Goal: Check status: Check status

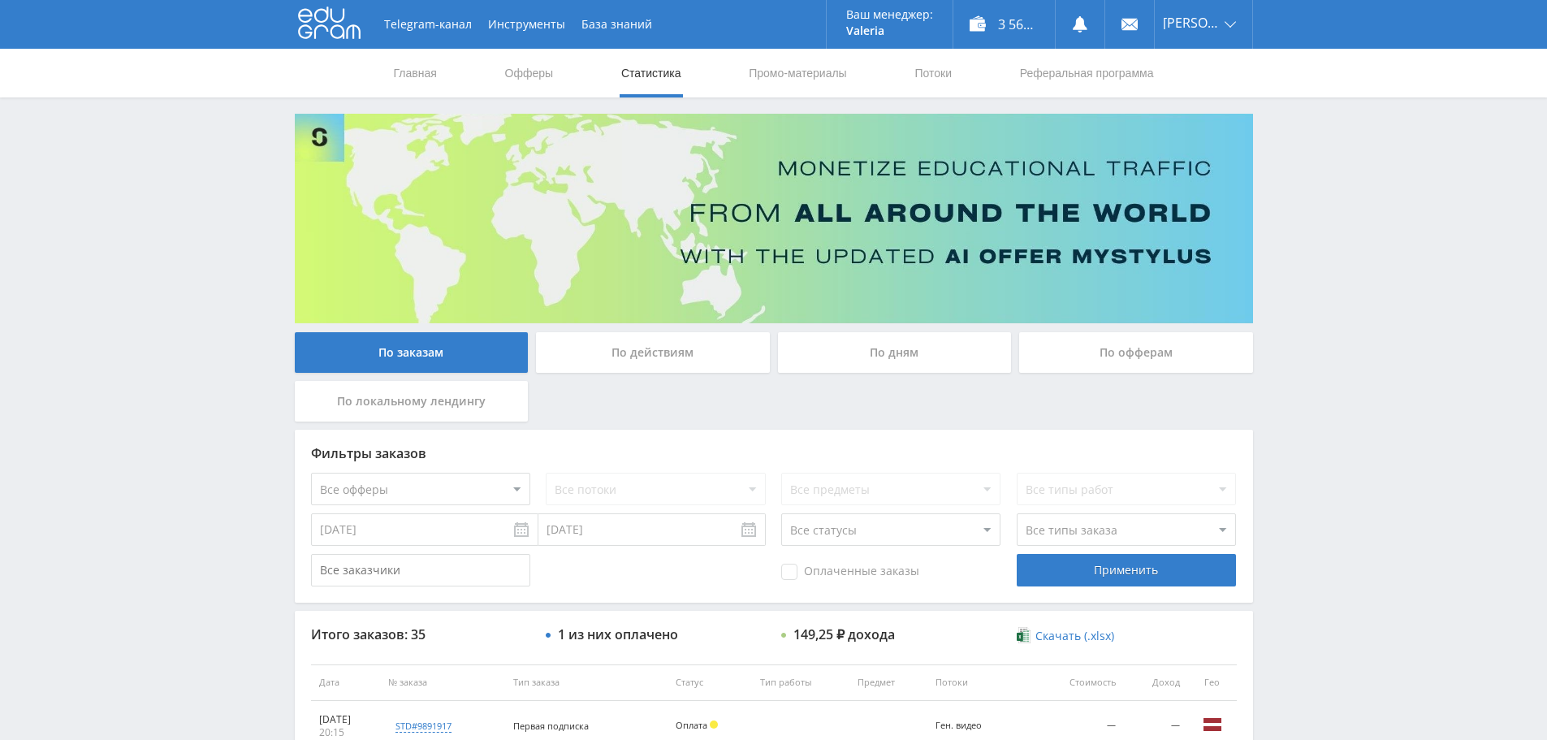
scroll to position [162, 0]
click at [1011, 28] on div "3 566,50 ₽" at bounding box center [1005, 24] width 102 height 49
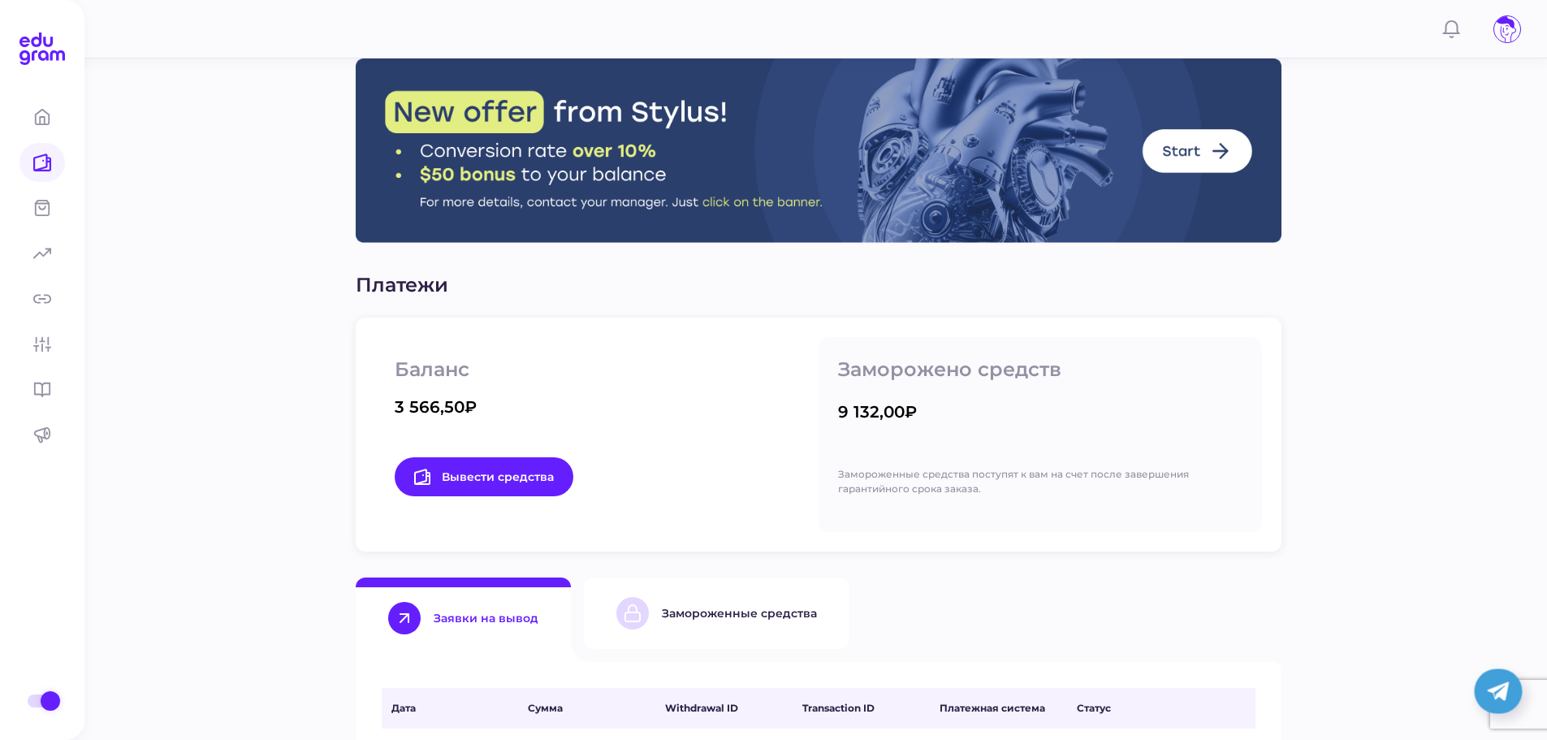
click at [715, 625] on div "Замороженные средства" at bounding box center [717, 613] width 201 height 32
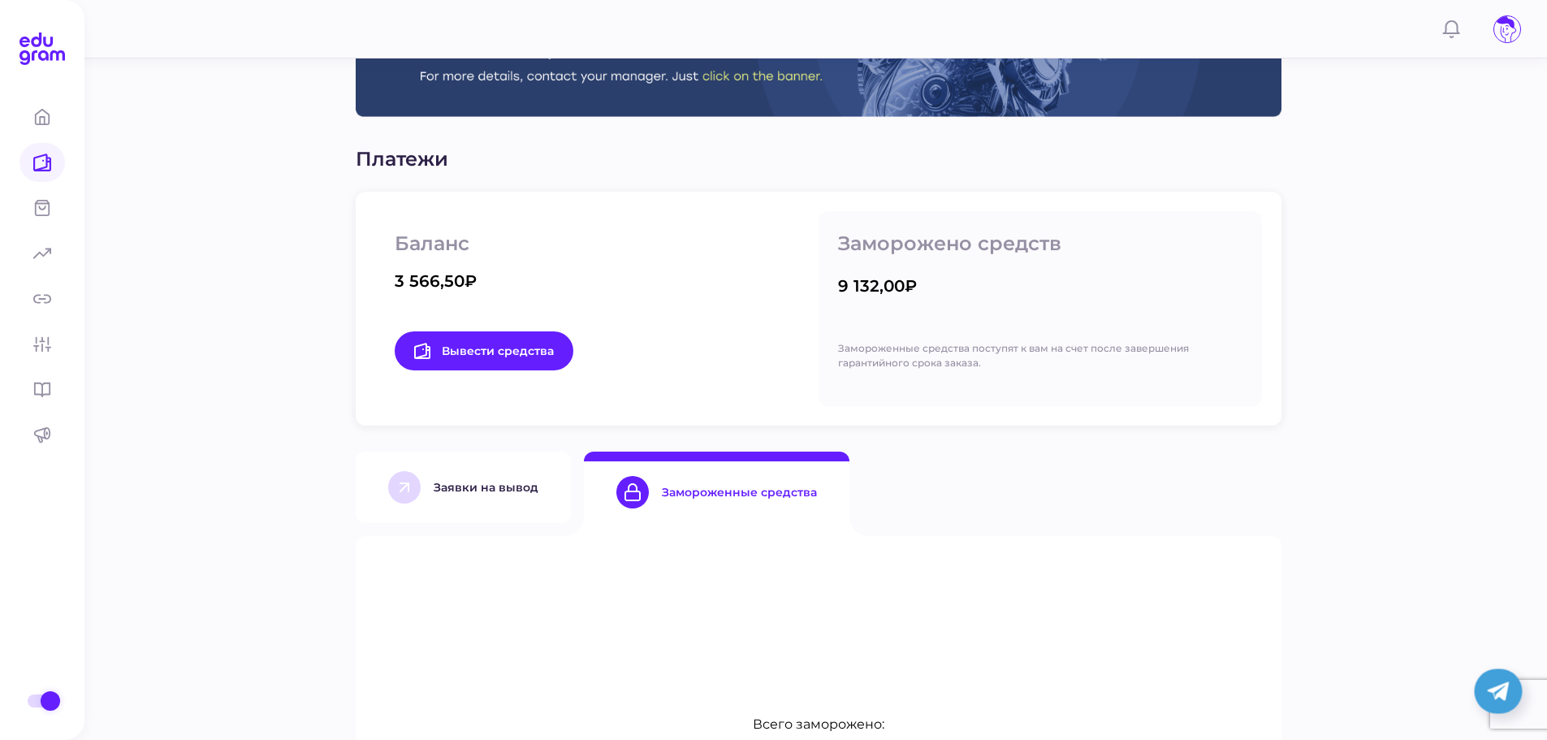
scroll to position [244, 0]
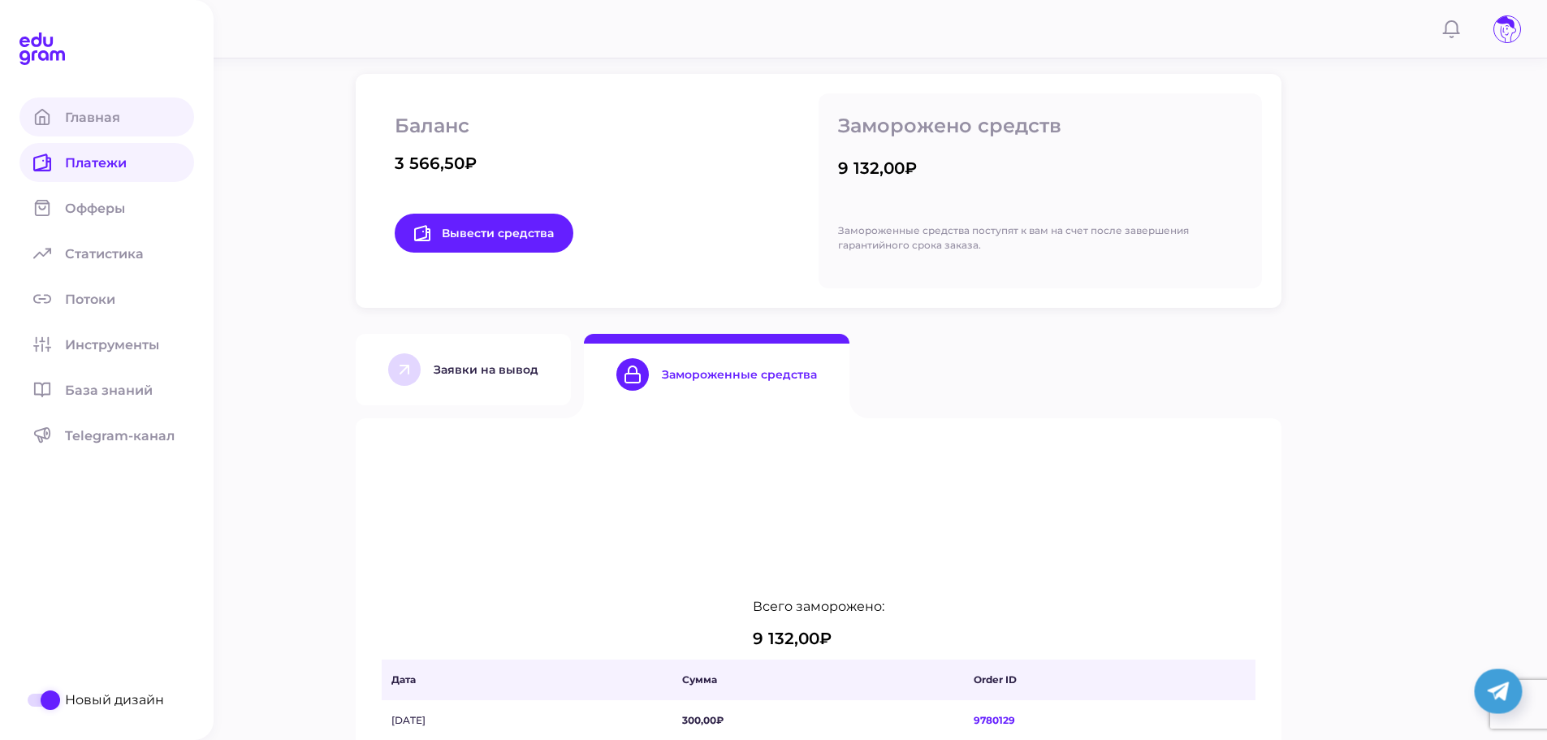
click at [46, 118] on icon at bounding box center [42, 117] width 18 height 18
